Goal: Task Accomplishment & Management: Use online tool/utility

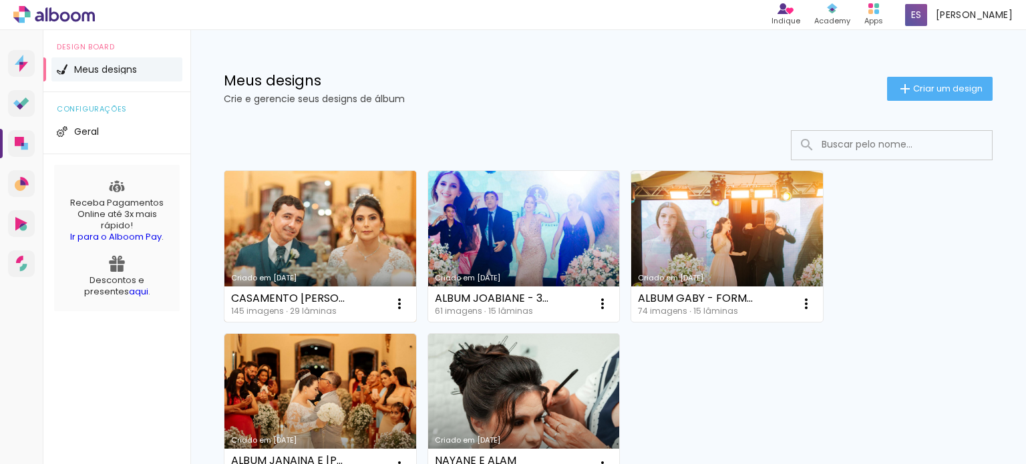
click at [329, 227] on link "Criado em [DATE]" at bounding box center [320, 246] width 192 height 151
click at [389, 304] on paper-icon-button at bounding box center [399, 303] width 27 height 27
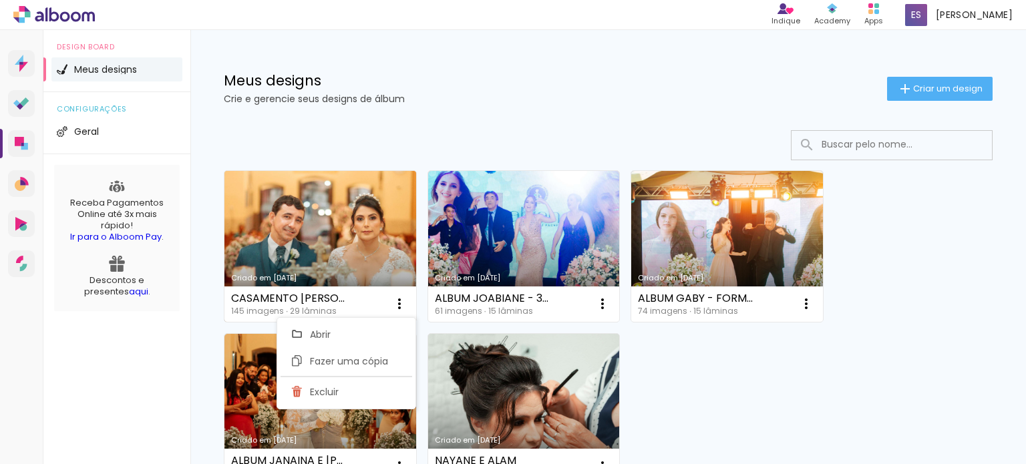
click at [359, 264] on link "Criado em [DATE]" at bounding box center [320, 246] width 192 height 151
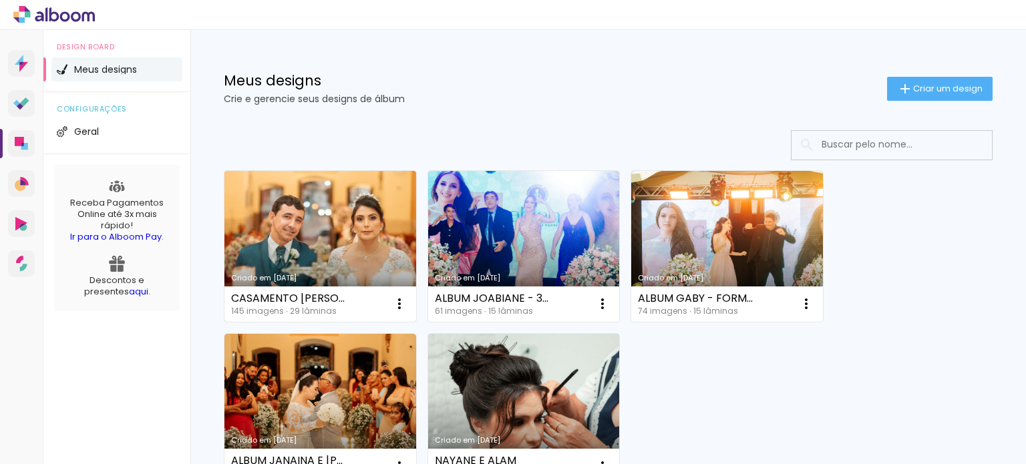
click at [299, 230] on link "Criado em [DATE]" at bounding box center [320, 246] width 192 height 151
